Goal: Browse casually

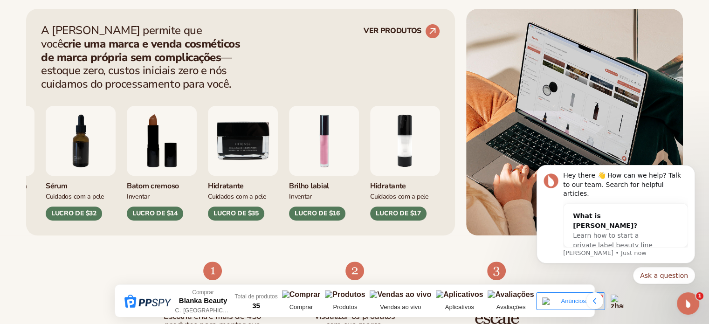
scroll to position [382, 0]
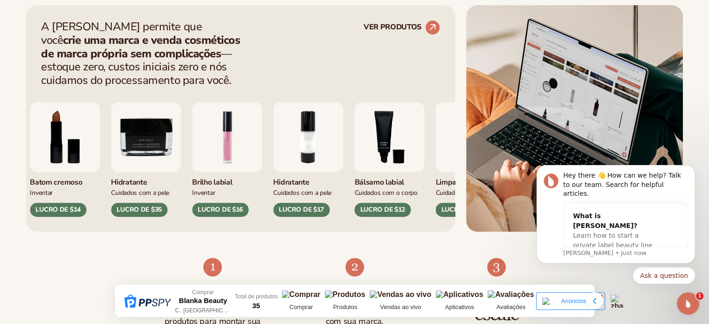
click at [213, 131] on img "1 / 9" at bounding box center [227, 137] width 70 height 70
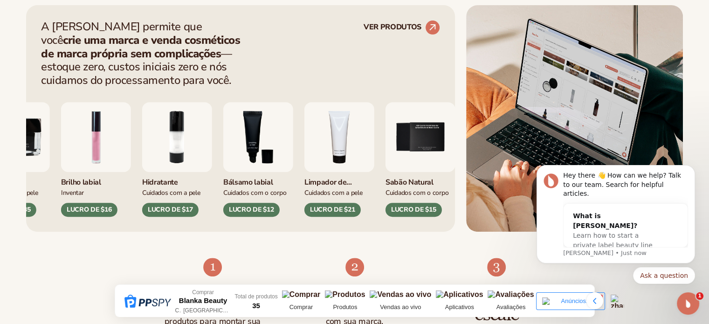
click at [223, 137] on img "3 / 9" at bounding box center [258, 137] width 70 height 70
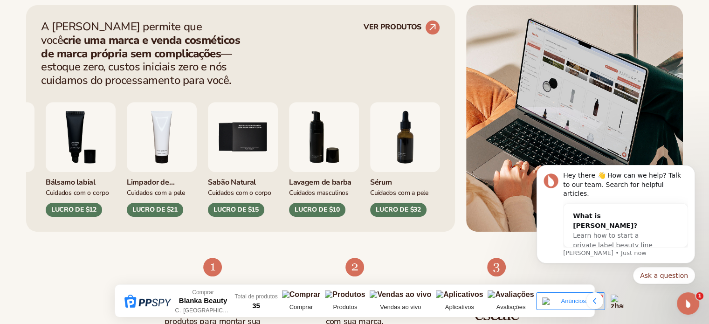
click at [289, 150] on img "6 / 9" at bounding box center [324, 137] width 70 height 70
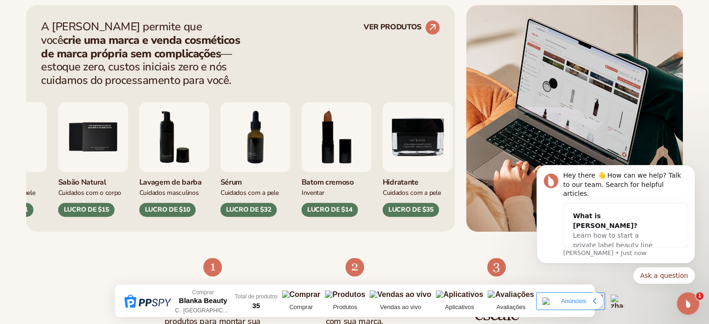
click at [301, 150] on img "8 / 9" at bounding box center [336, 137] width 70 height 70
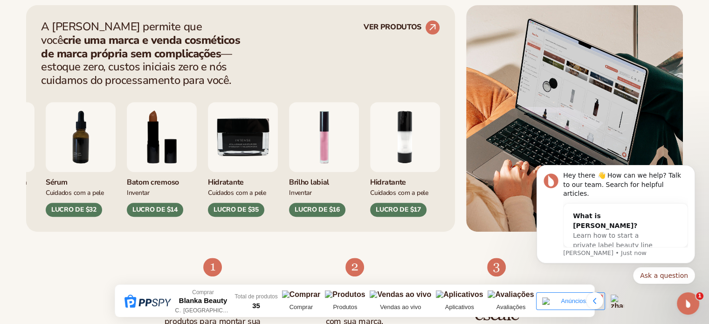
click at [208, 154] on img "9/9" at bounding box center [243, 137] width 70 height 70
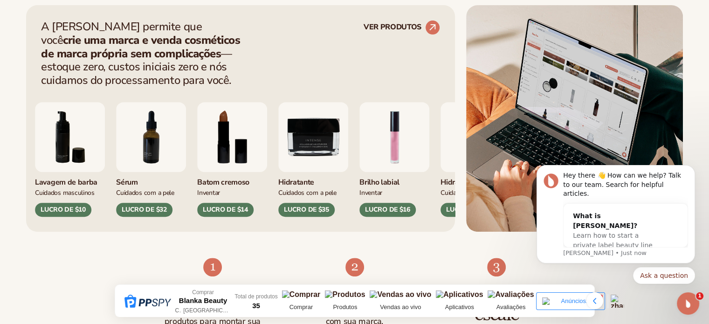
click at [278, 149] on img "9/9" at bounding box center [313, 137] width 70 height 70
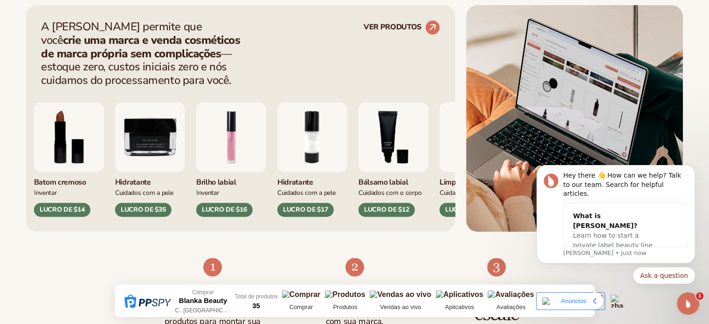
click at [277, 158] on img "2 / 9" at bounding box center [312, 137] width 70 height 70
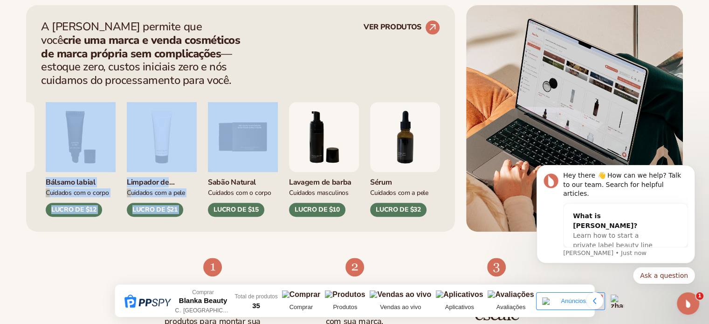
drag, startPoint x: 393, startPoint y: 138, endPoint x: 246, endPoint y: 146, distance: 147.4
click at [246, 146] on div "Batom cremoso Inventar LUCRO DE $14 Hidratante Cuidados com a pele" at bounding box center [240, 151] width 399 height 129
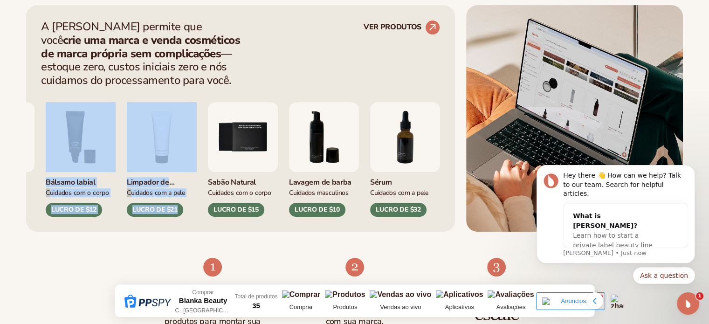
click at [289, 147] on img "6 / 9" at bounding box center [324, 137] width 70 height 70
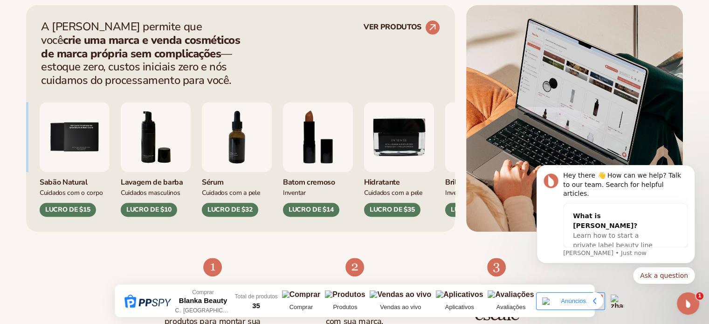
click at [235, 146] on div "Hidratante Cuidados com a pele LUCRO DE $17 Bálsamo labial Cuidados com o corpo…" at bounding box center [240, 151] width 399 height 129
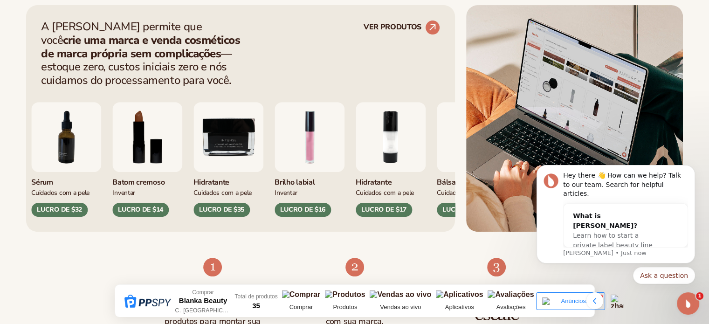
click at [355, 143] on img "2 / 9" at bounding box center [390, 137] width 70 height 70
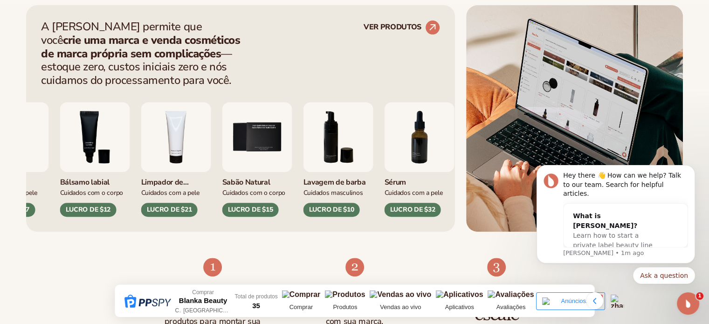
click at [303, 139] on img "6 / 9" at bounding box center [338, 137] width 70 height 70
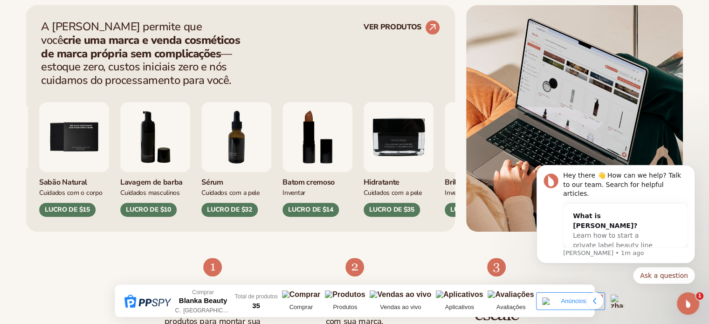
click at [282, 145] on img "8 / 9" at bounding box center [317, 137] width 70 height 70
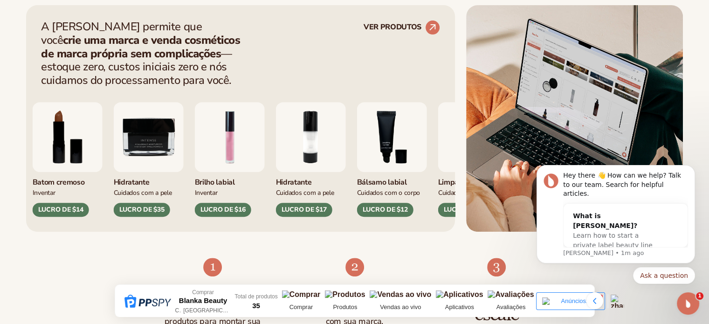
click at [276, 140] on img "2 / 9" at bounding box center [311, 137] width 70 height 70
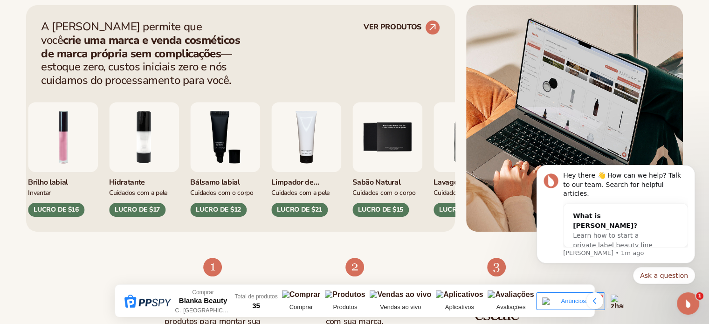
click at [271, 143] on img "4 / 9" at bounding box center [306, 137] width 70 height 70
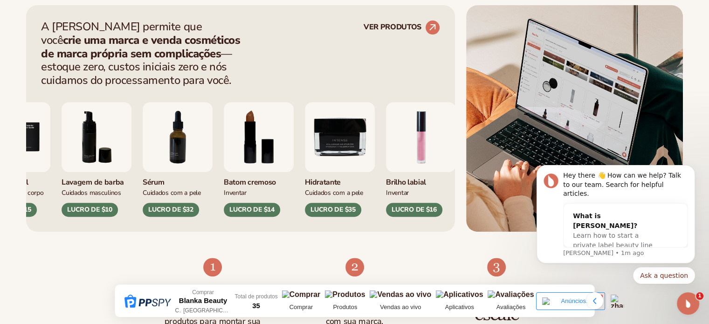
click at [143, 143] on img "7 / 9" at bounding box center [178, 137] width 70 height 70
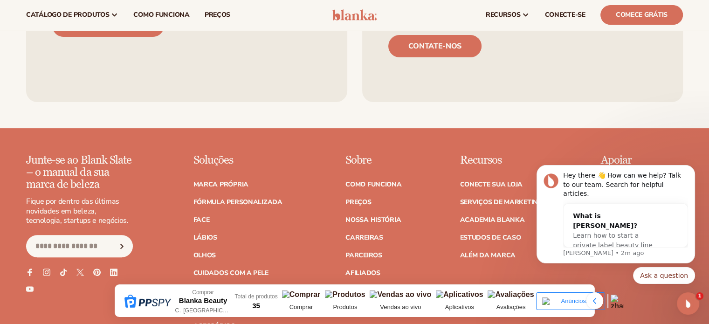
scroll to position [3799, 0]
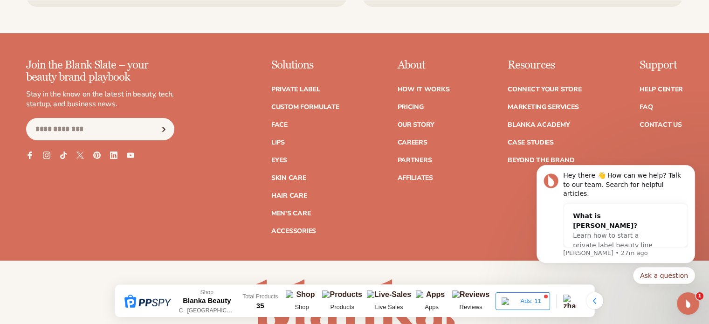
scroll to position [3779, 0]
